Goal: Information Seeking & Learning: Learn about a topic

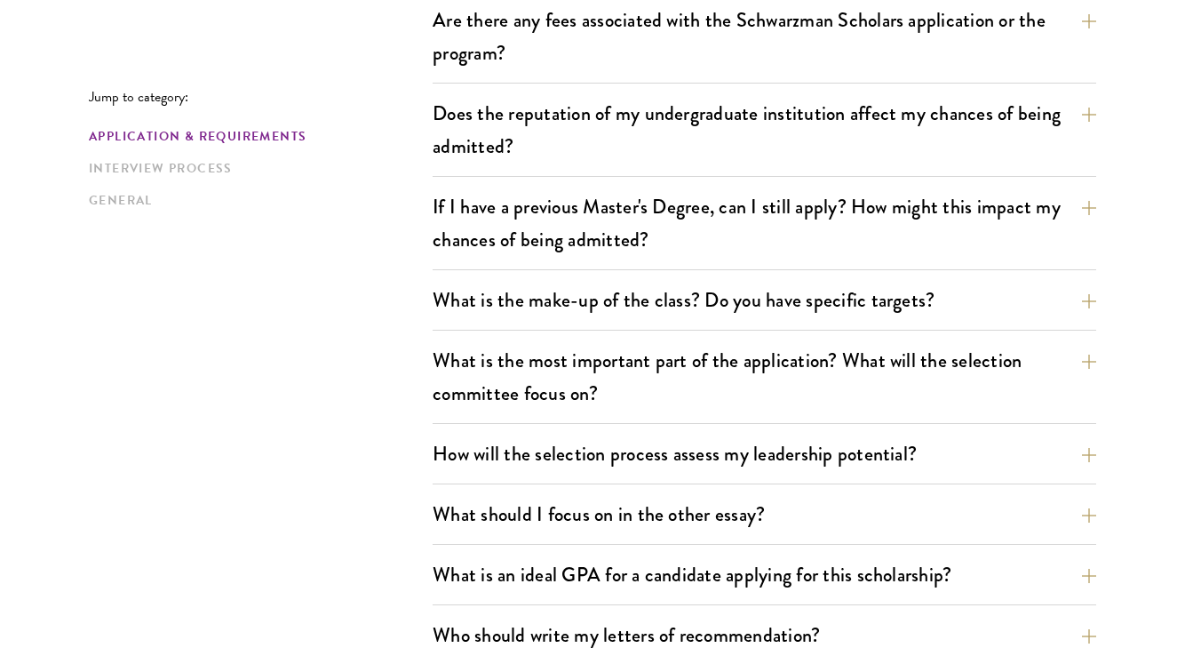
scroll to position [721, 0]
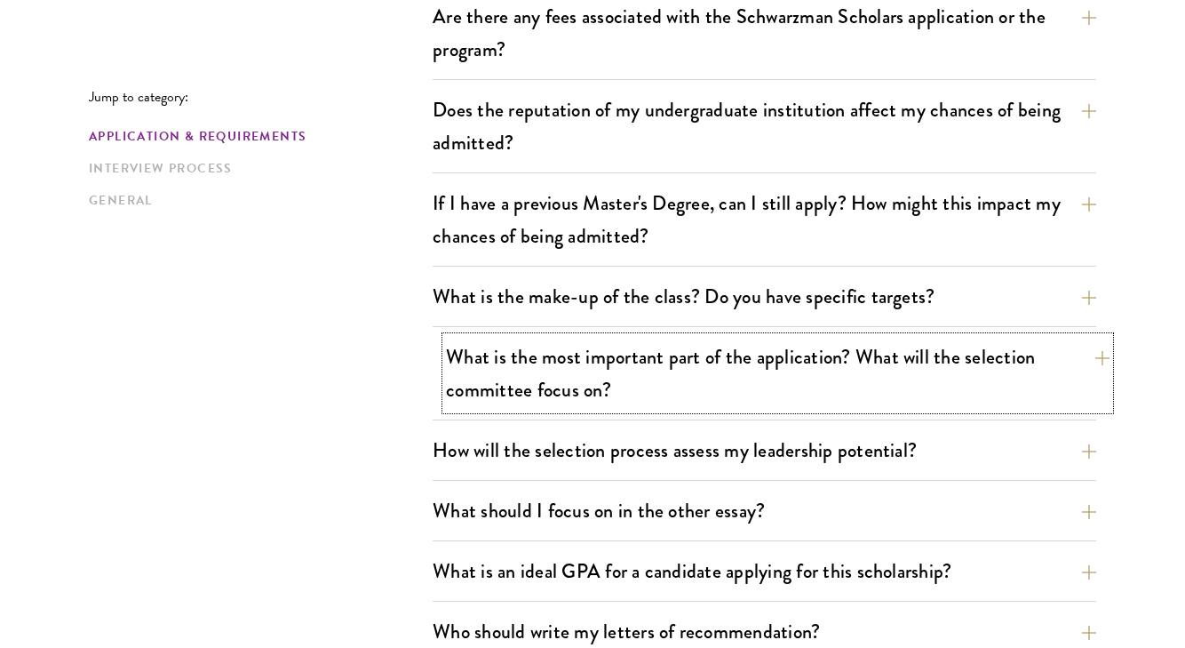
click at [704, 353] on button "What is the most important part of the application? What will the selection com…" at bounding box center [778, 373] width 664 height 73
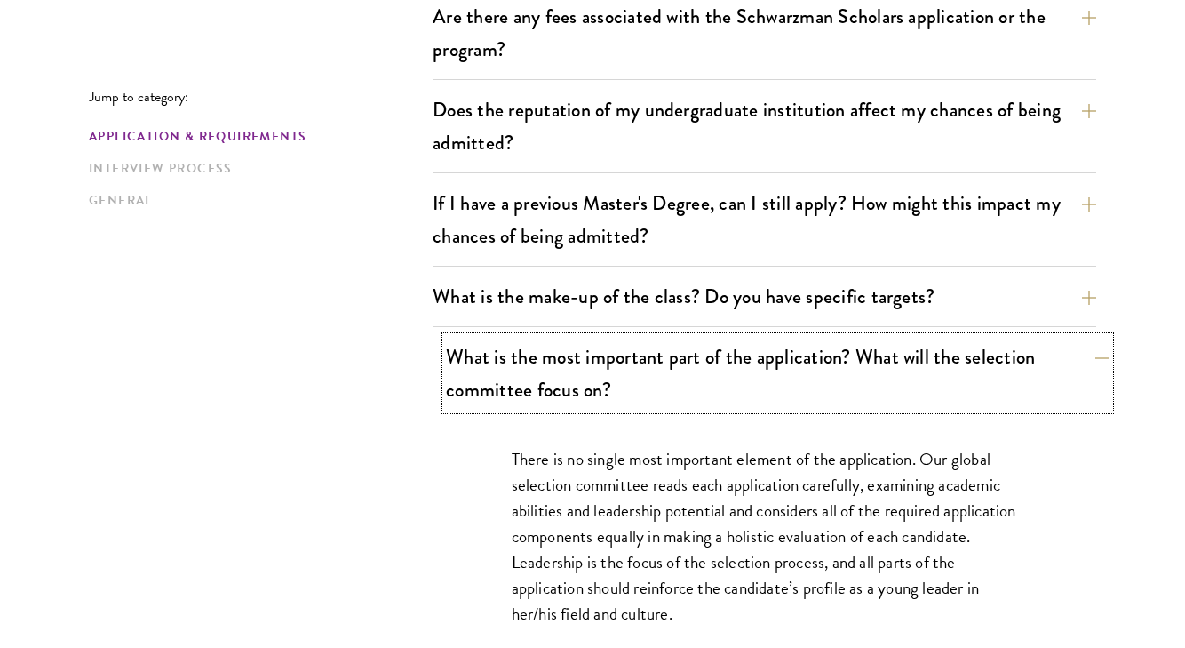
click at [704, 353] on button "What is the most important part of the application? What will the selection com…" at bounding box center [778, 373] width 664 height 73
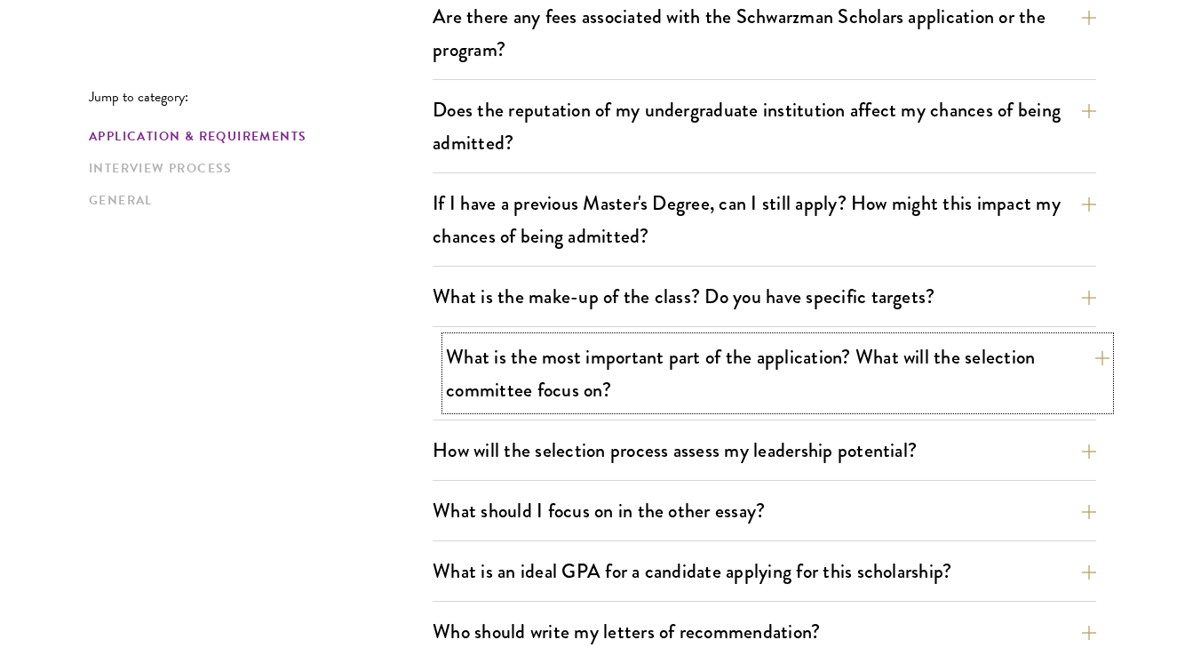
click at [704, 353] on button "What is the most important part of the application? What will the selection com…" at bounding box center [778, 373] width 664 height 73
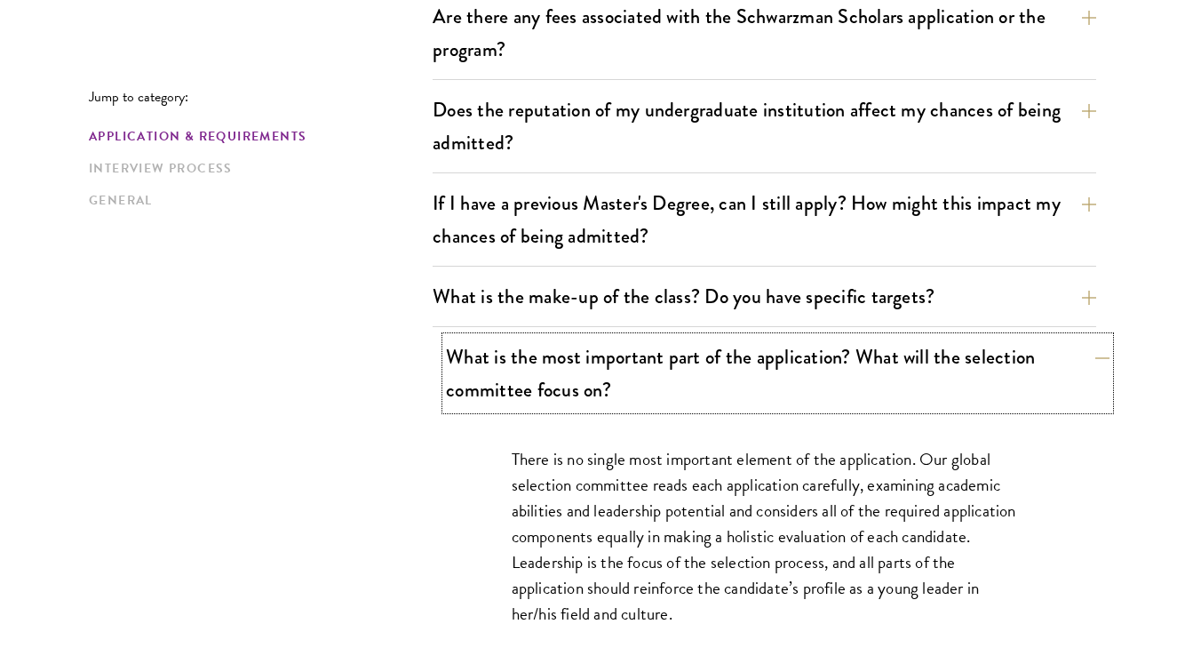
click at [704, 353] on button "What is the most important part of the application? What will the selection com…" at bounding box center [778, 373] width 664 height 73
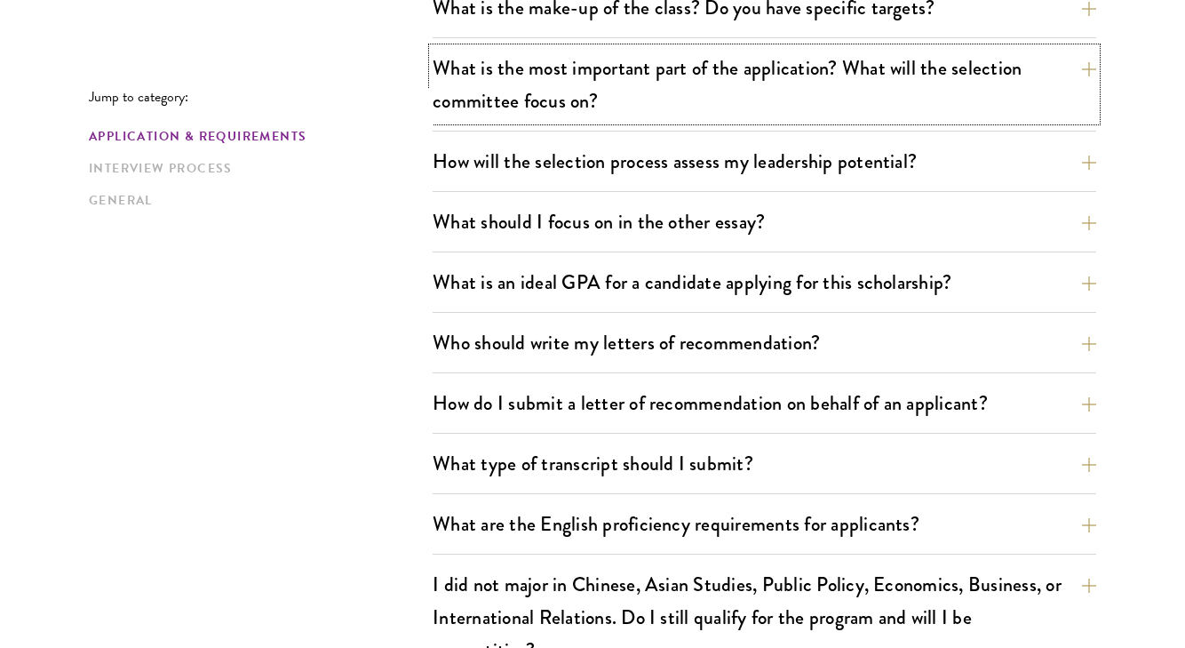
scroll to position [1549, 0]
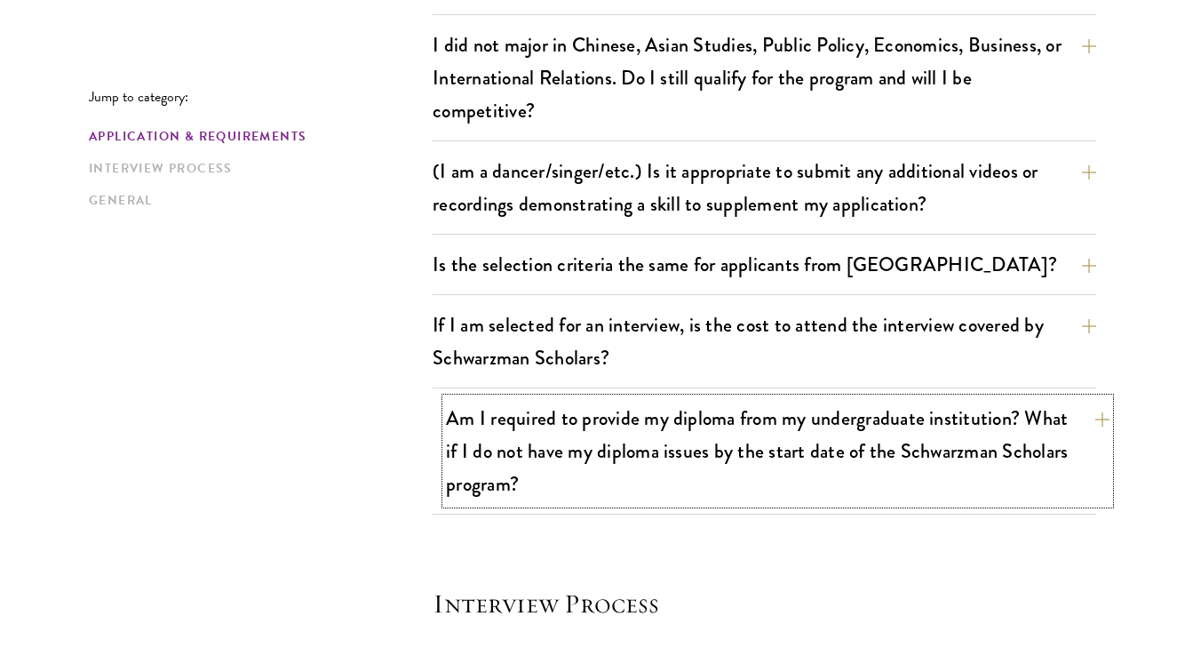
click at [679, 423] on button "Am I required to provide my diploma from my undergraduate institution? What if …" at bounding box center [778, 451] width 664 height 106
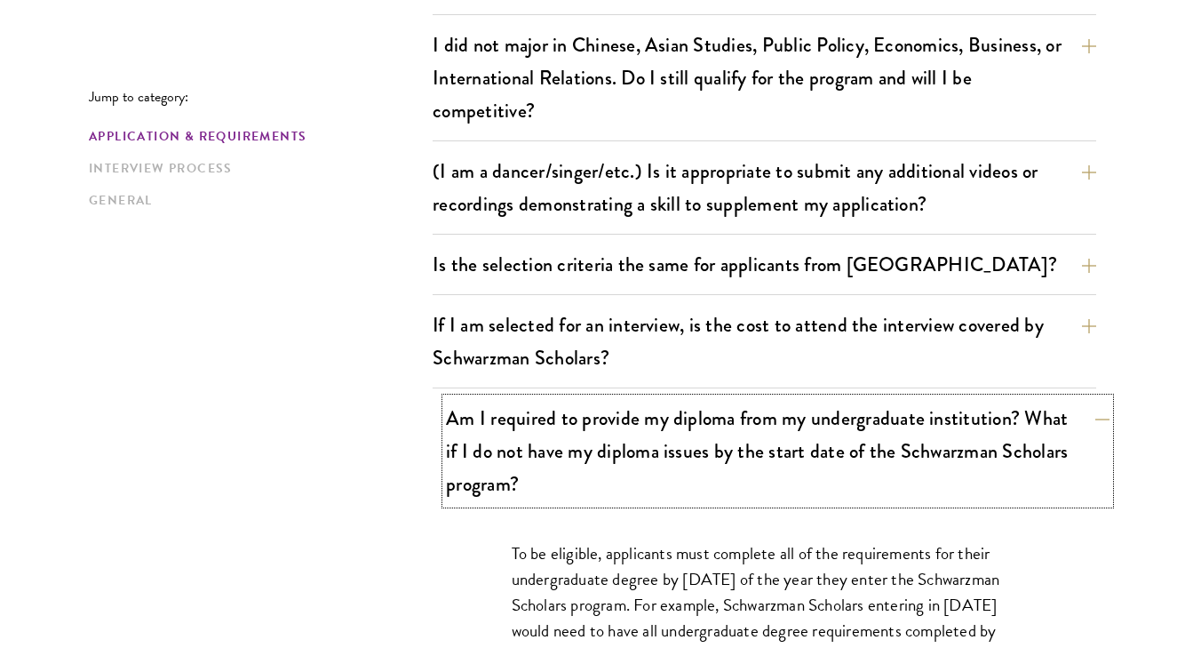
click at [679, 423] on button "Am I required to provide my diploma from my undergraduate institution? What if …" at bounding box center [778, 451] width 664 height 106
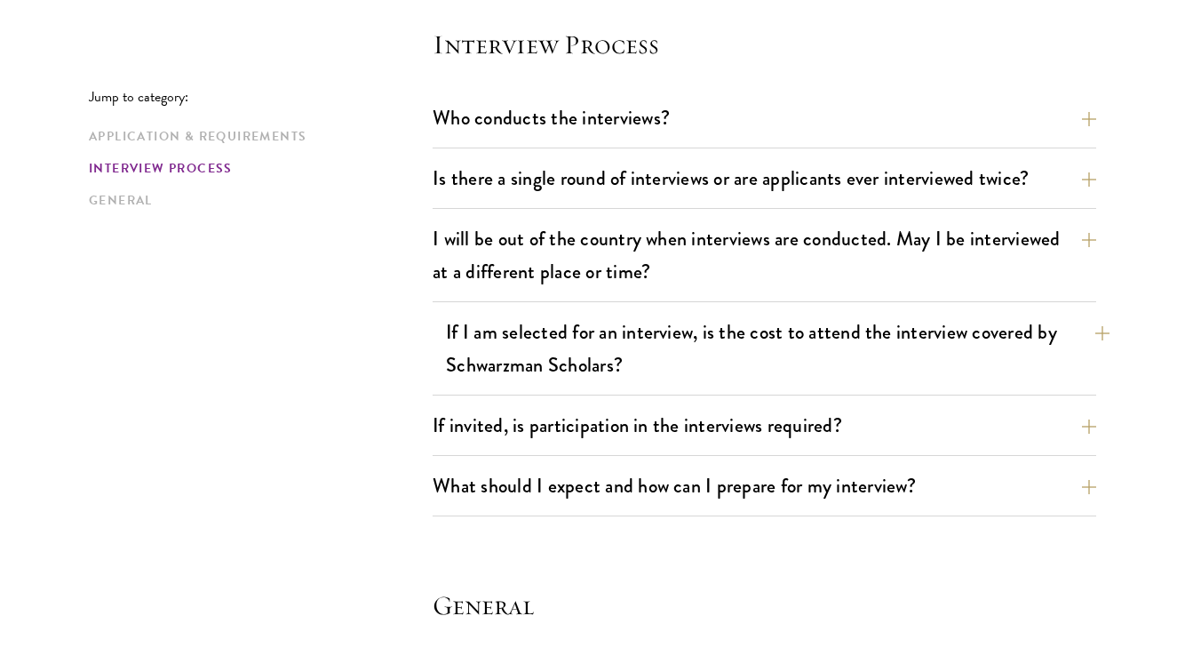
scroll to position [2110, 0]
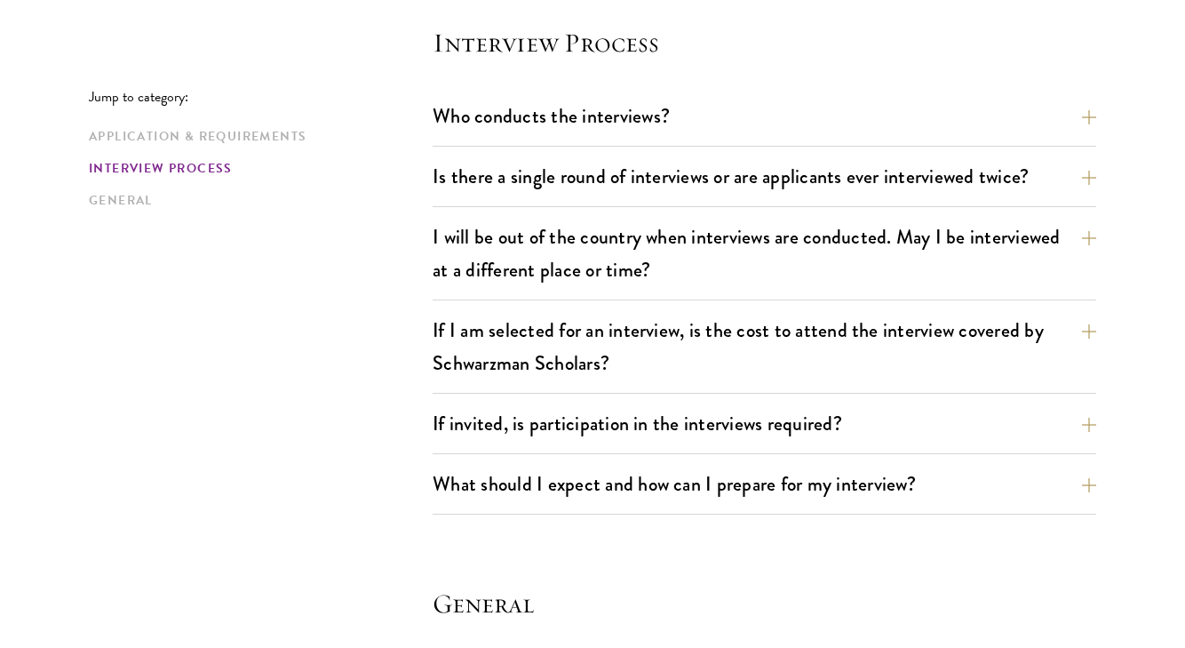
click at [679, 298] on div "I will be out of the country when interviews are conducted. May I be interviewe…" at bounding box center [765, 259] width 664 height 84
click at [696, 265] on button "I will be out of the country when interviews are conducted. May I be interviewe…" at bounding box center [778, 253] width 664 height 73
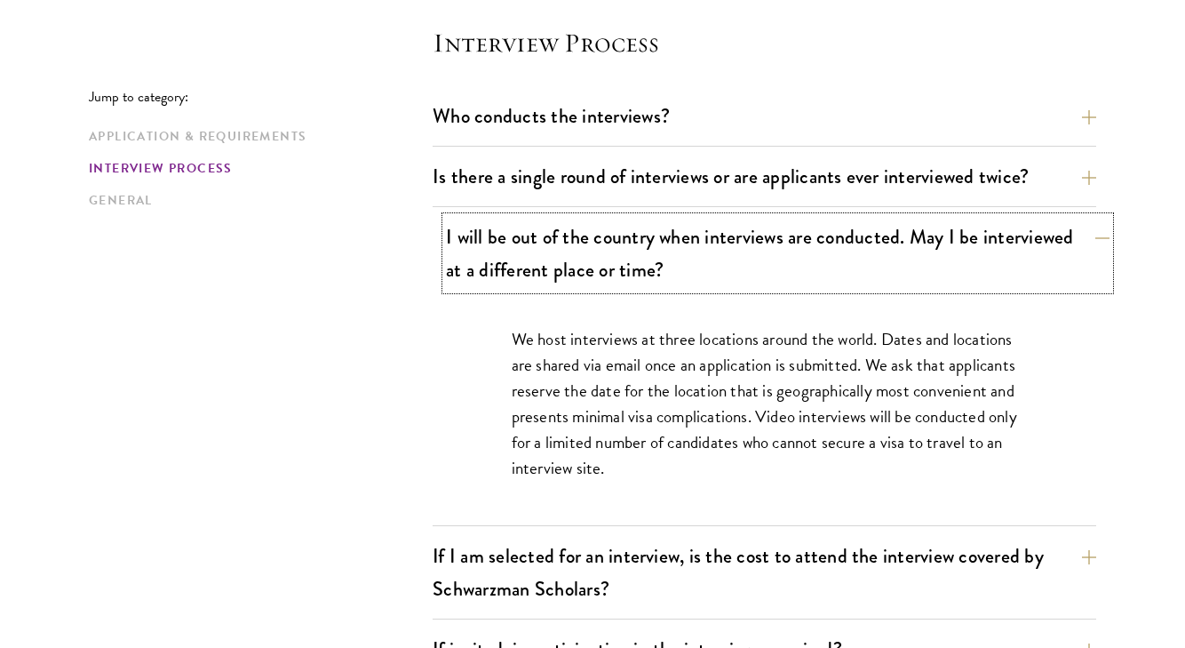
click at [696, 265] on button "I will be out of the country when interviews are conducted. May I be interviewe…" at bounding box center [778, 253] width 664 height 73
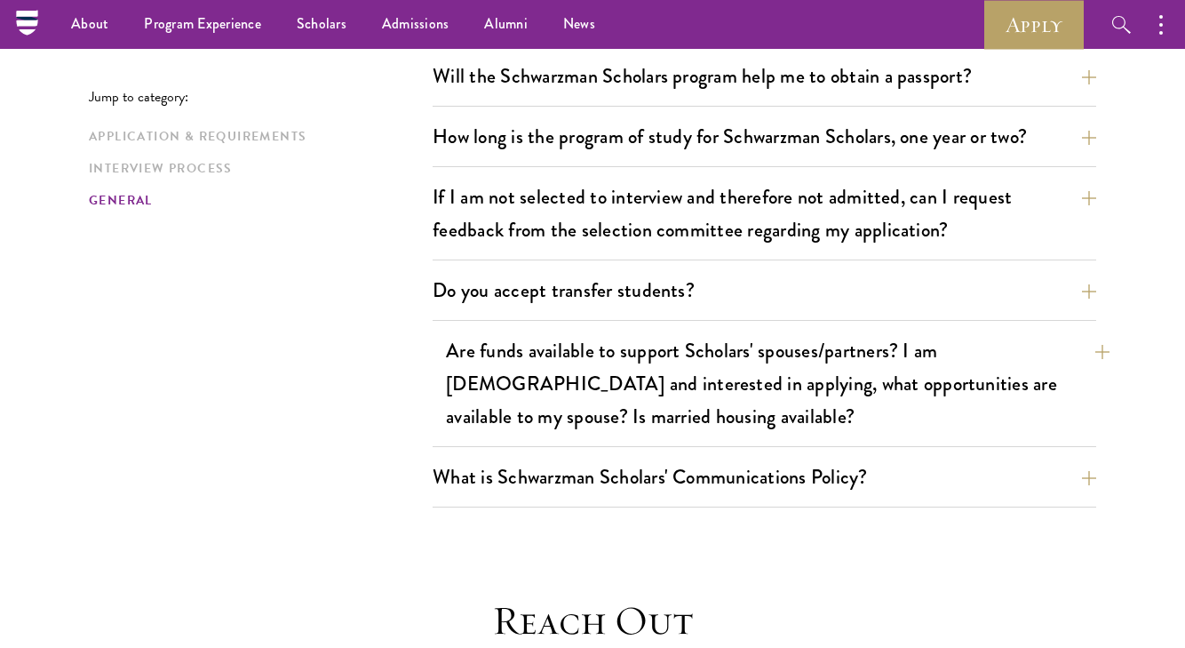
scroll to position [2843, 0]
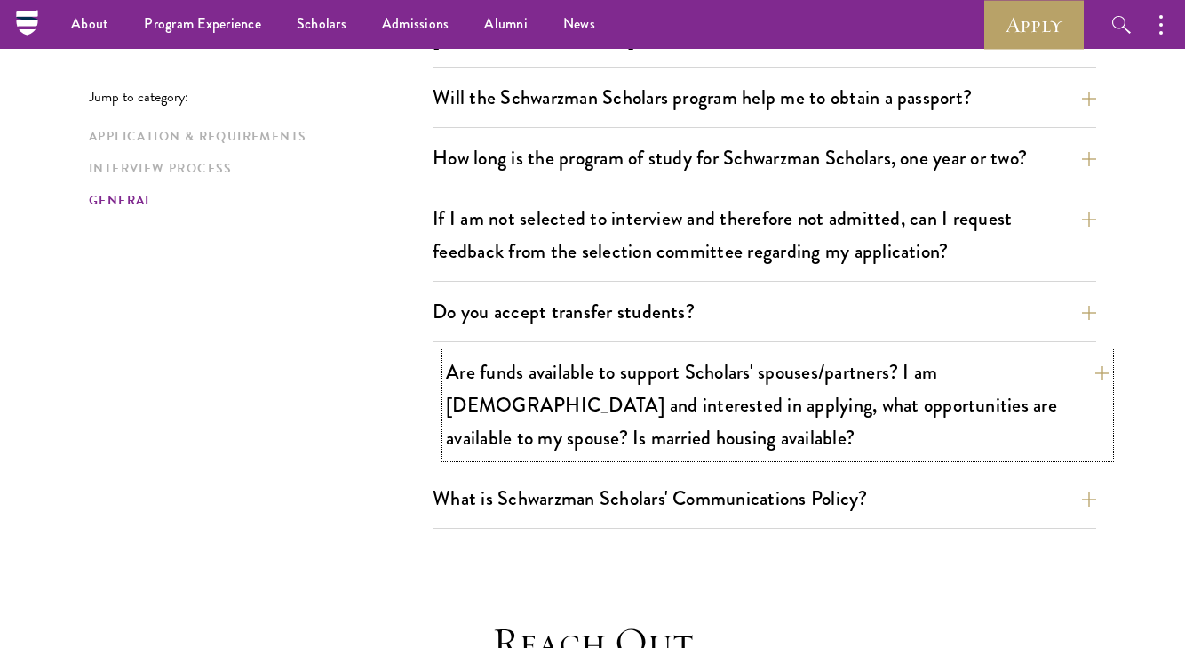
click at [687, 352] on button "Are funds available to support Scholars' spouses/partners? I am [DEMOGRAPHIC_DA…" at bounding box center [778, 405] width 664 height 106
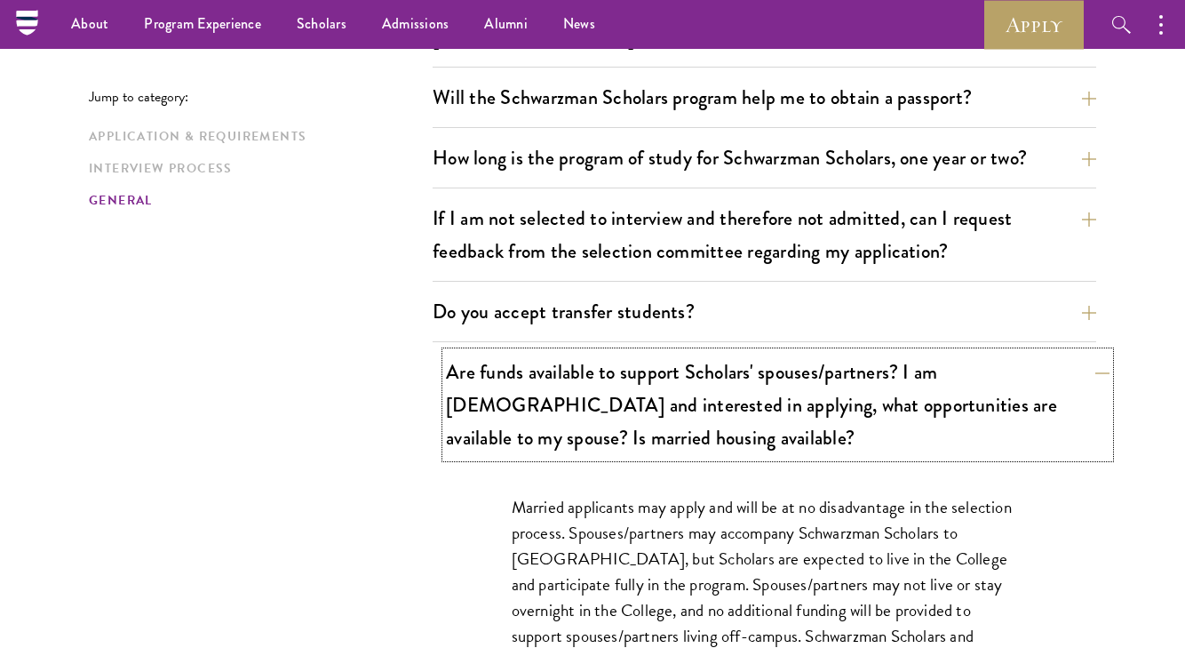
click at [687, 352] on button "Are funds available to support Scholars' spouses/partners? I am [DEMOGRAPHIC_DA…" at bounding box center [778, 405] width 664 height 106
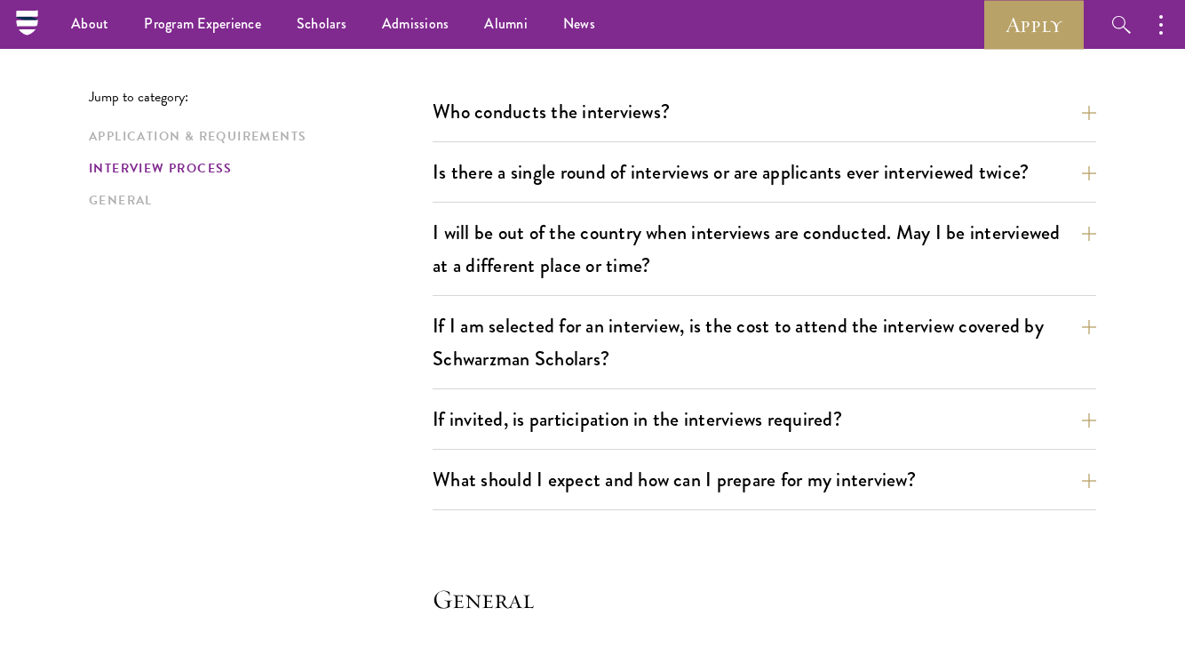
scroll to position [2100, 0]
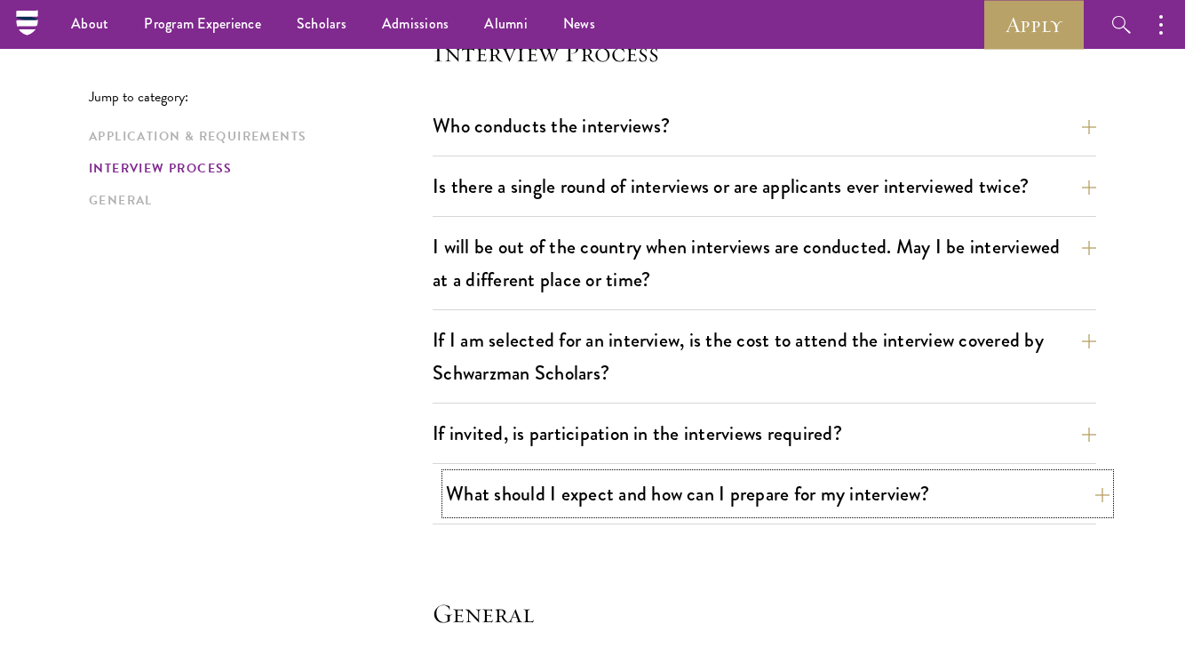
click at [675, 478] on button "What should I expect and how can I prepare for my interview?" at bounding box center [778, 493] width 664 height 40
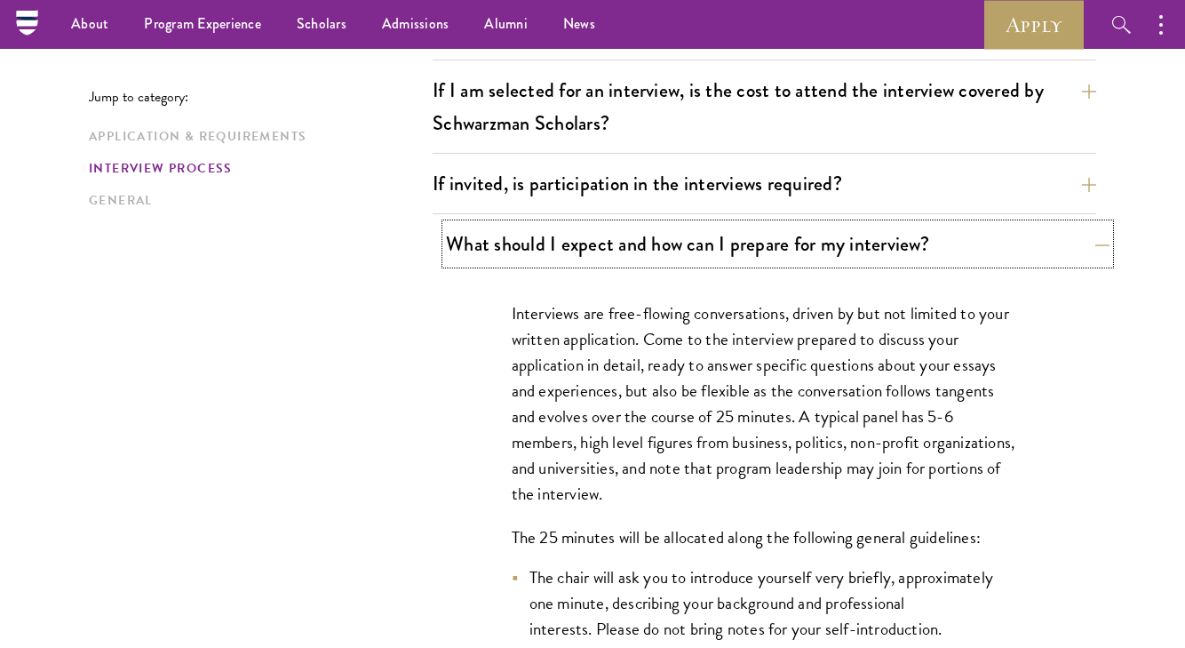
scroll to position [2322, 0]
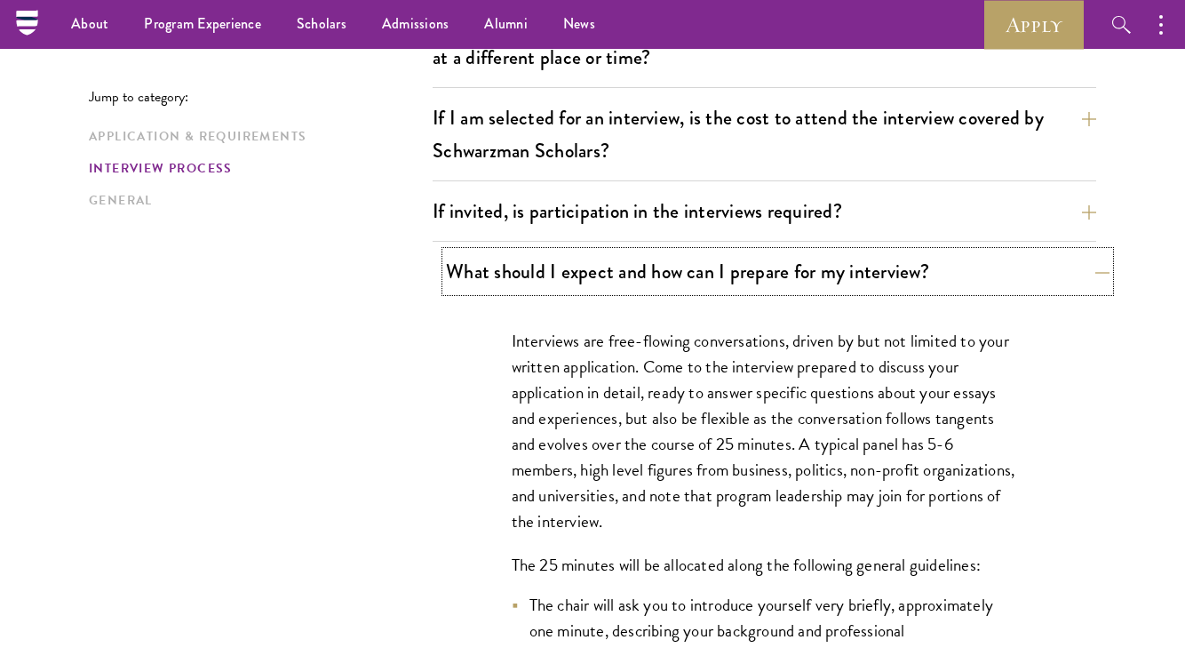
click at [616, 264] on button "What should I expect and how can I prepare for my interview?" at bounding box center [778, 271] width 664 height 40
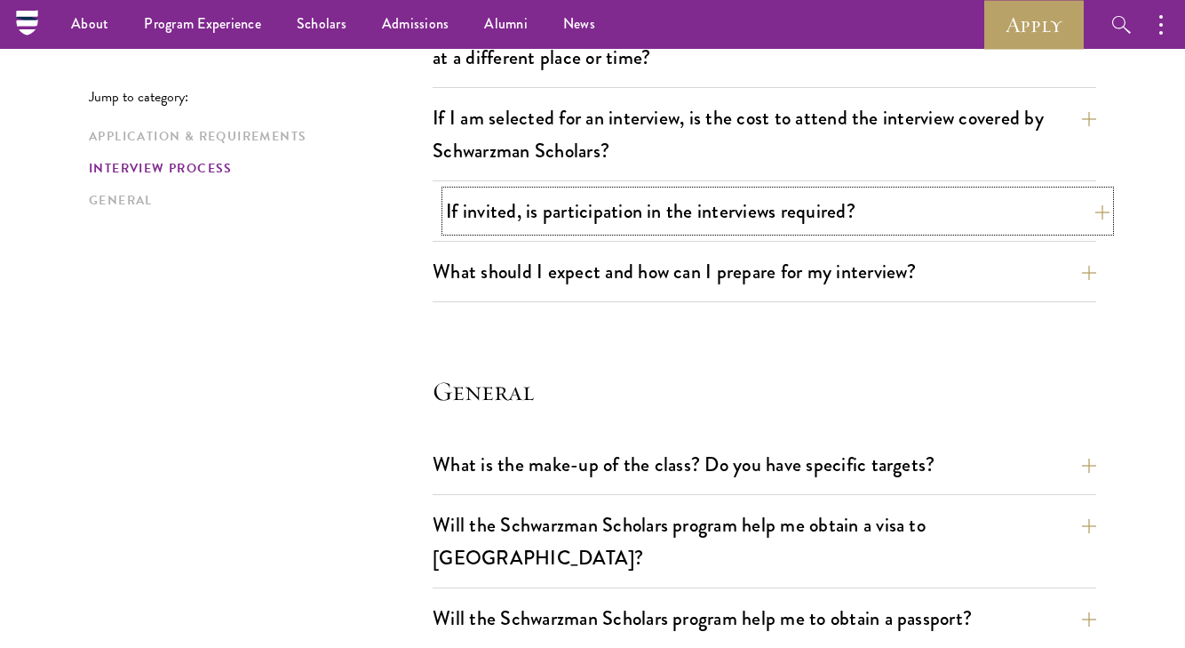
click at [625, 219] on button "If invited, is participation in the interviews required?" at bounding box center [778, 211] width 664 height 40
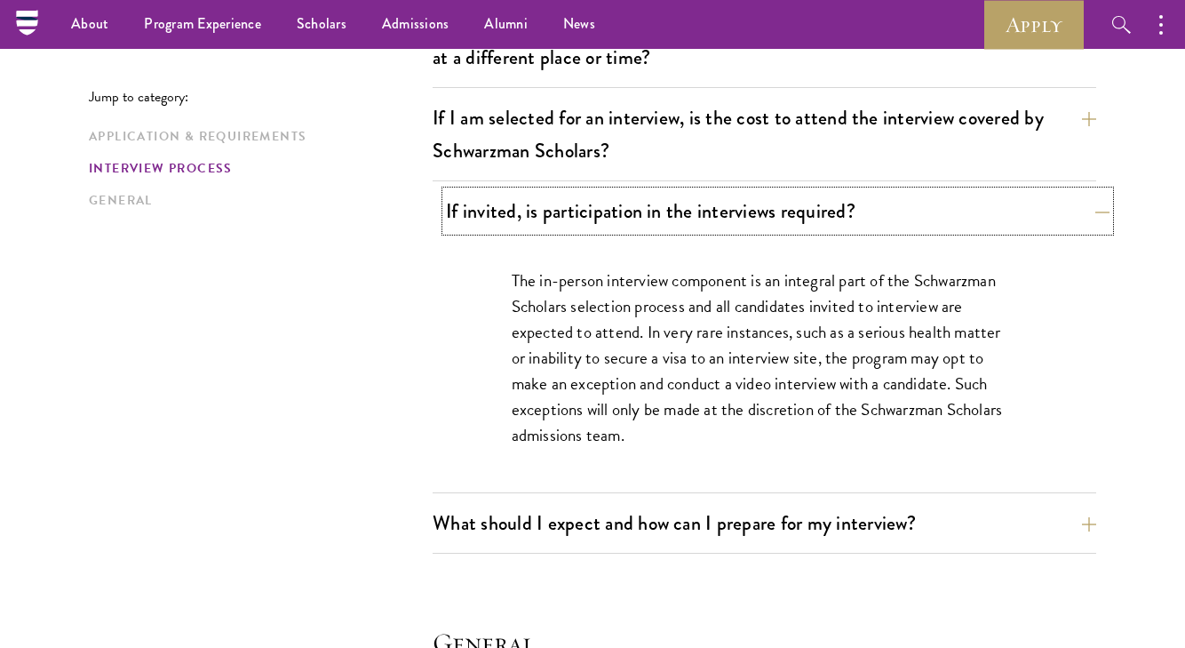
click at [625, 219] on button "If invited, is participation in the interviews required?" at bounding box center [778, 211] width 664 height 40
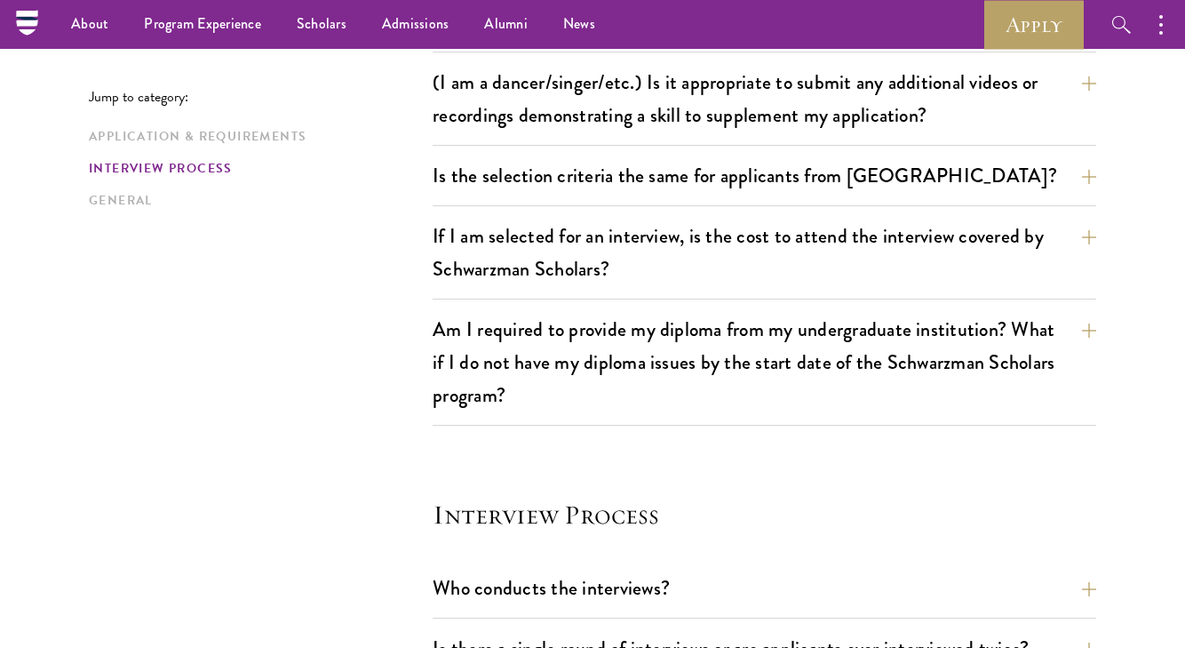
scroll to position [1615, 0]
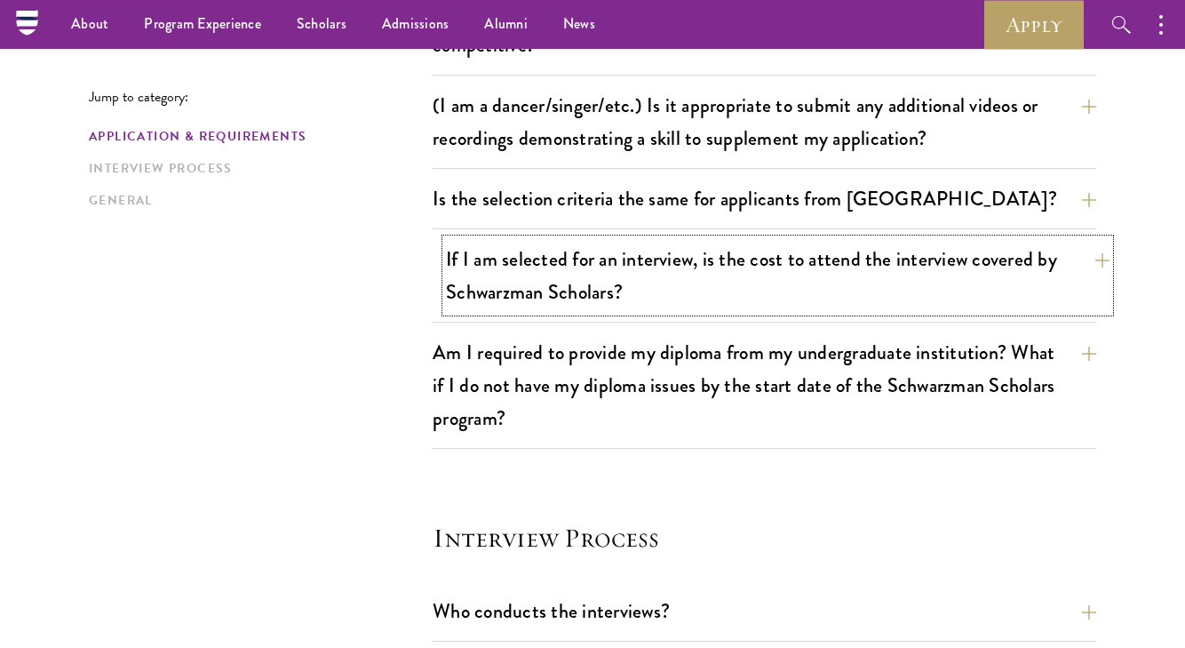
click at [615, 259] on button "If I am selected for an interview, is the cost to attend the interview covered …" at bounding box center [778, 275] width 664 height 73
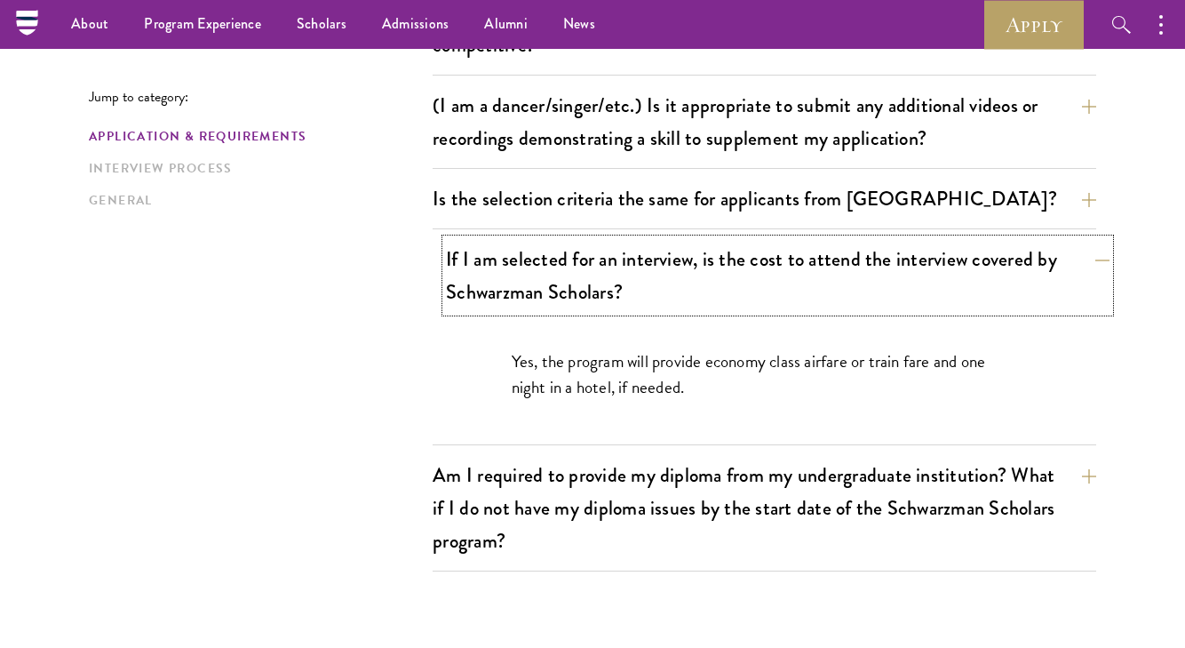
click at [615, 266] on button "If I am selected for an interview, is the cost to attend the interview covered …" at bounding box center [778, 275] width 664 height 73
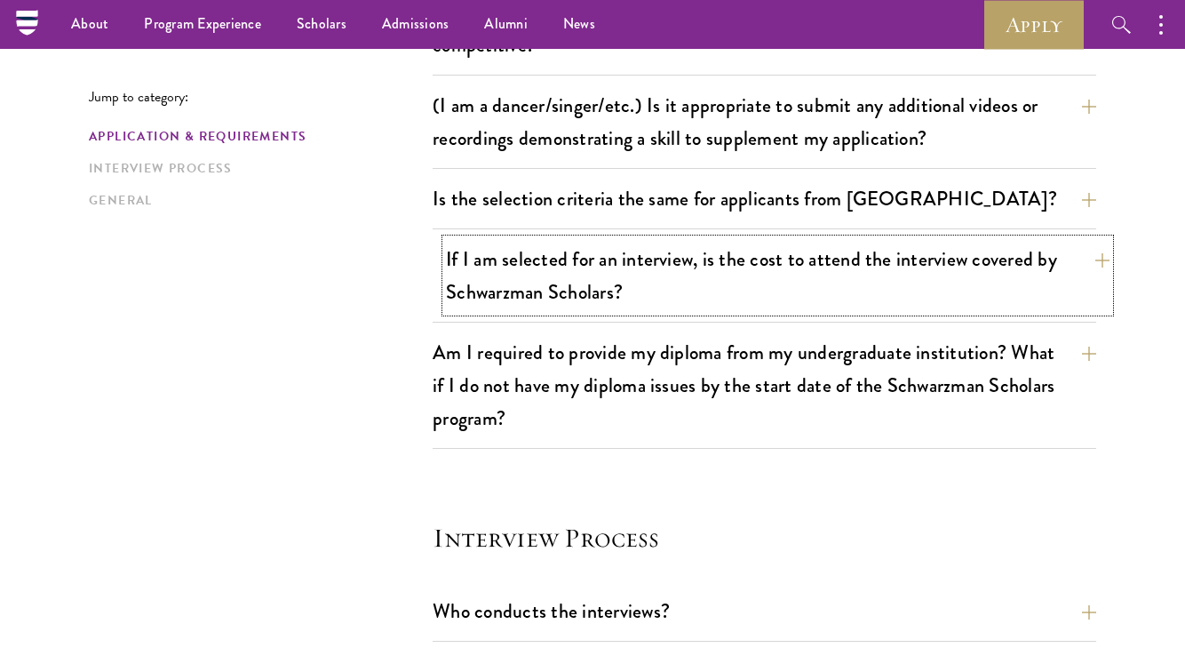
click at [615, 266] on button "If I am selected for an interview, is the cost to attend the interview covered …" at bounding box center [778, 275] width 664 height 73
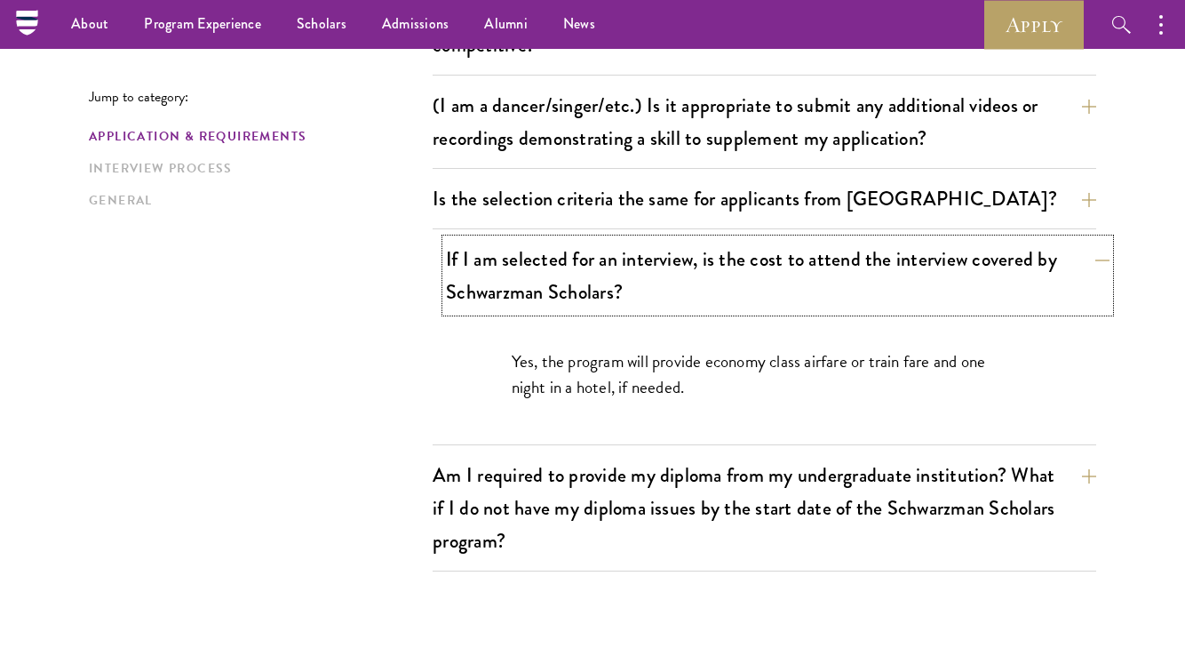
click at [615, 266] on button "If I am selected for an interview, is the cost to attend the interview covered …" at bounding box center [778, 275] width 664 height 73
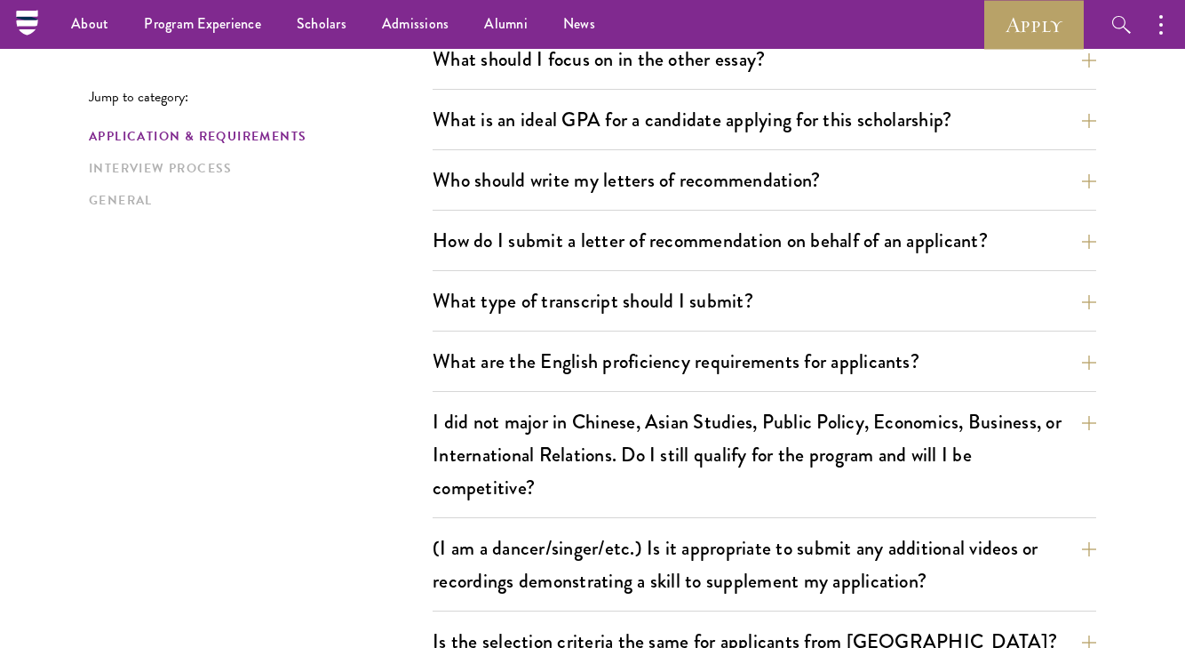
scroll to position [1141, 0]
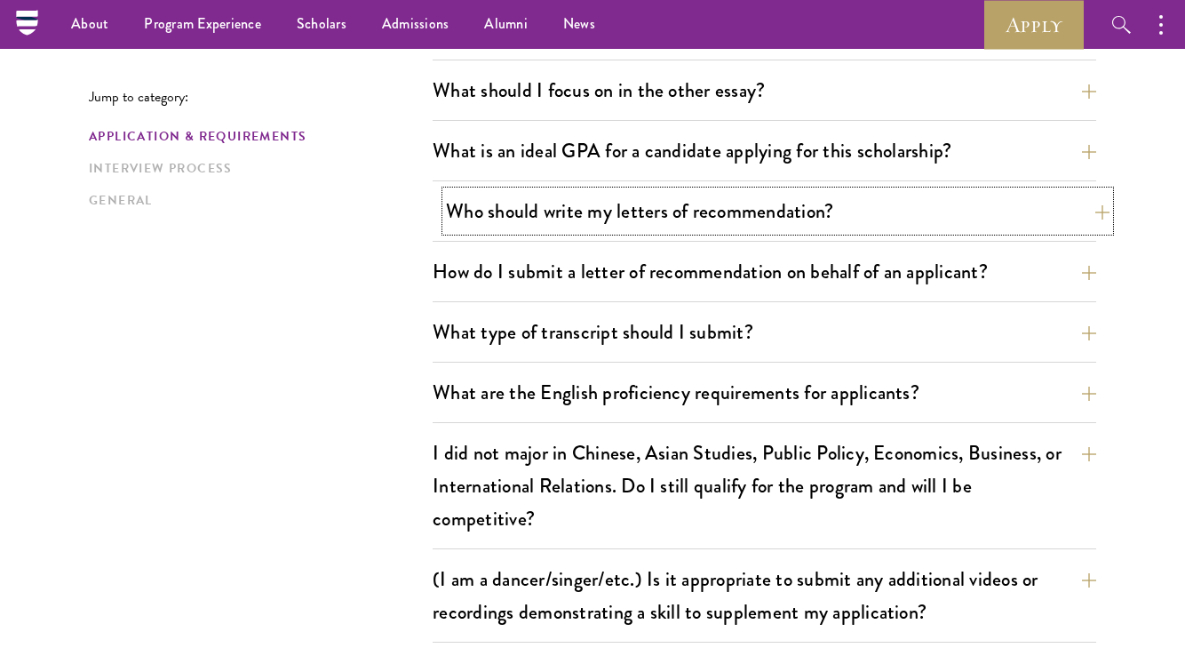
click at [622, 212] on button "Who should write my letters of recommendation?" at bounding box center [778, 211] width 664 height 40
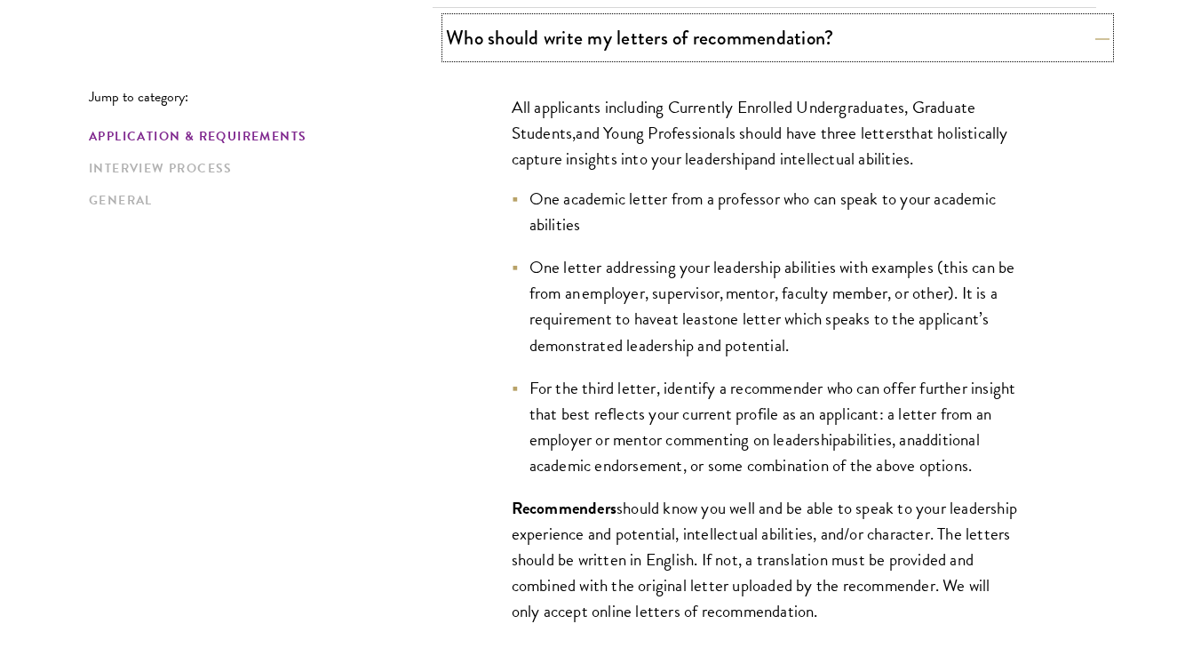
scroll to position [1341, 0]
